Goal: Obtain resource: Obtain resource

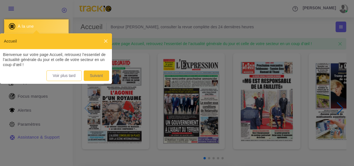
click at [74, 75] on button "Voir plus tard" at bounding box center [63, 75] width 35 height 11
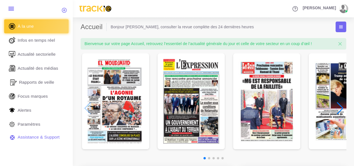
click at [36, 81] on span "Rapports de veille" at bounding box center [36, 82] width 35 height 6
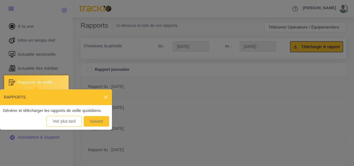
click at [74, 120] on button "Voir plus tard" at bounding box center [63, 121] width 35 height 11
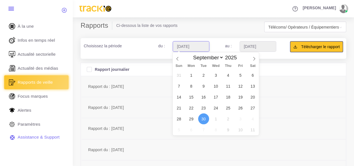
click at [197, 44] on input "2025-09-30" at bounding box center [191, 46] width 37 height 11
type input "[DATE]"
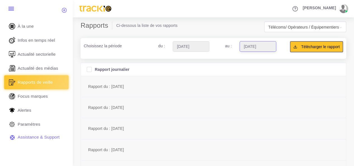
click at [254, 47] on input "2025-10-01" at bounding box center [257, 46] width 37 height 11
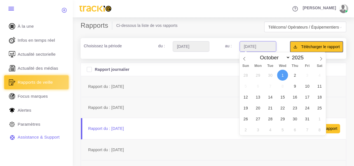
type input "2025-10-30"
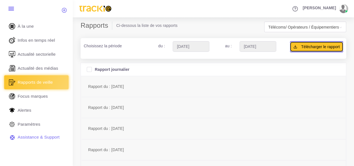
click at [310, 44] on span "Télécharger le rapport" at bounding box center [320, 47] width 39 height 6
click at [293, 27] on span "Télécoms/ Opérateurs / Équipementiers" at bounding box center [305, 27] width 79 height 8
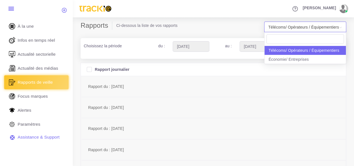
click at [288, 39] on input "search" at bounding box center [304, 39] width 77 height 10
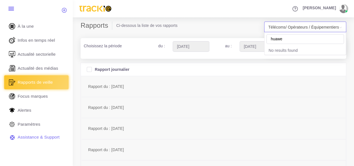
type input "huawei"
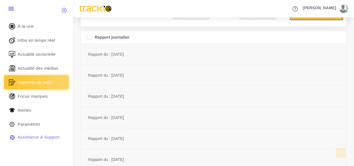
scroll to position [31, 0]
click at [43, 67] on span "Actualité des médias" at bounding box center [39, 68] width 41 height 6
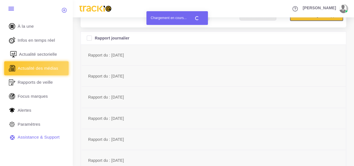
click at [42, 54] on span "Actualité sectorielle" at bounding box center [38, 54] width 38 height 6
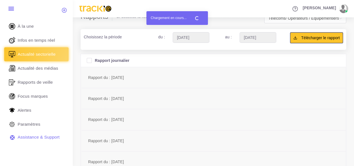
scroll to position [0, 0]
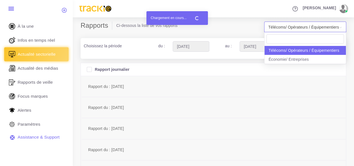
click at [298, 28] on span "Télécoms/ Opérateurs / Équipementiers" at bounding box center [305, 27] width 79 height 8
click at [246, 36] on div "Rapports Ci-dessous la liste de vos rapports Télécoms/ Opérateurs / Équipementi…" at bounding box center [213, 30] width 273 height 17
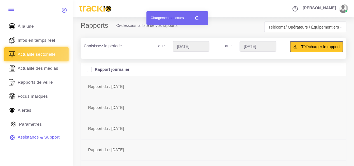
click at [26, 124] on span "Paramètres" at bounding box center [30, 124] width 23 height 6
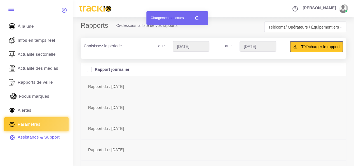
click at [30, 97] on span "Focus marques" at bounding box center [34, 96] width 30 height 6
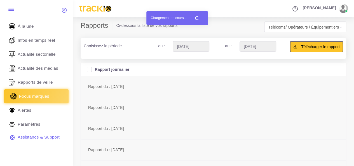
click at [44, 96] on span "Focus marques" at bounding box center [34, 96] width 30 height 6
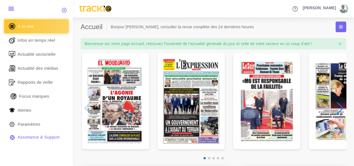
click at [30, 98] on span "Focus marques" at bounding box center [34, 96] width 30 height 6
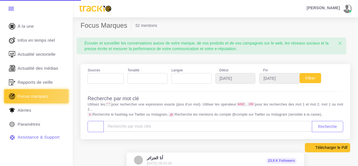
select select
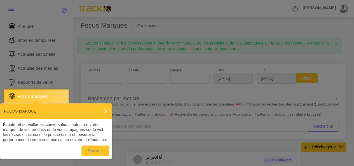
click at [96, 151] on button "Terminer" at bounding box center [94, 150] width 27 height 11
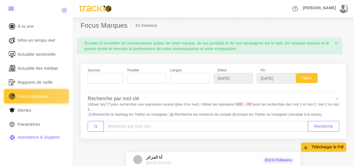
click at [155, 79] on ul at bounding box center [146, 77] width 39 height 8
click at [176, 45] on div "Écouter et surveiller les conversations autour de votre marque, de vos produits…" at bounding box center [210, 45] width 258 height 17
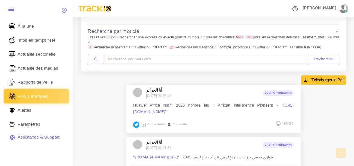
scroll to position [38, 0]
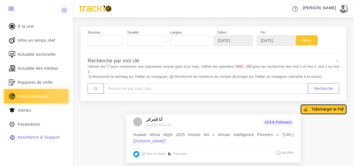
click at [326, 110] on span "Télécharger le Pdf" at bounding box center [327, 109] width 32 height 6
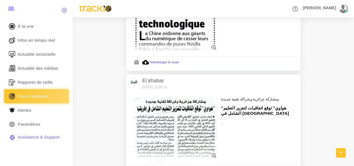
scroll to position [1588, 0]
